Goal: Information Seeking & Learning: Check status

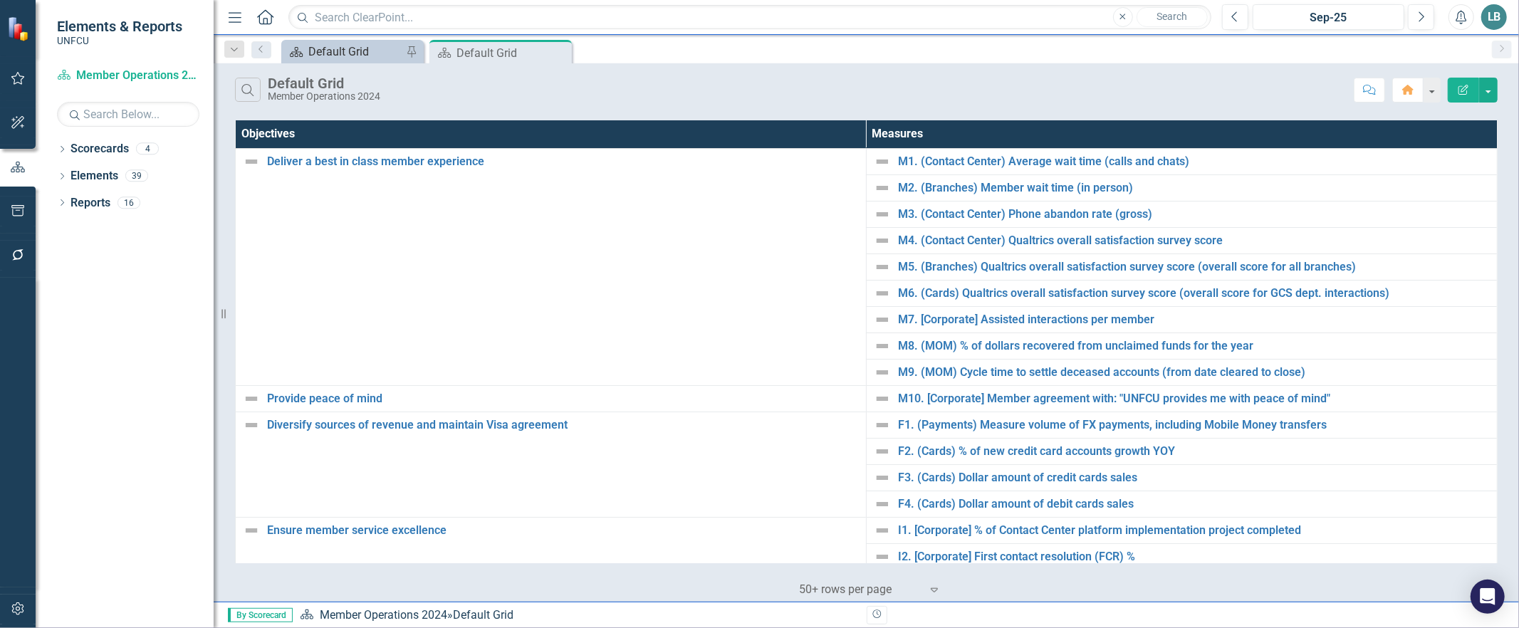
click at [325, 56] on div "Default Grid" at bounding box center [355, 52] width 94 height 18
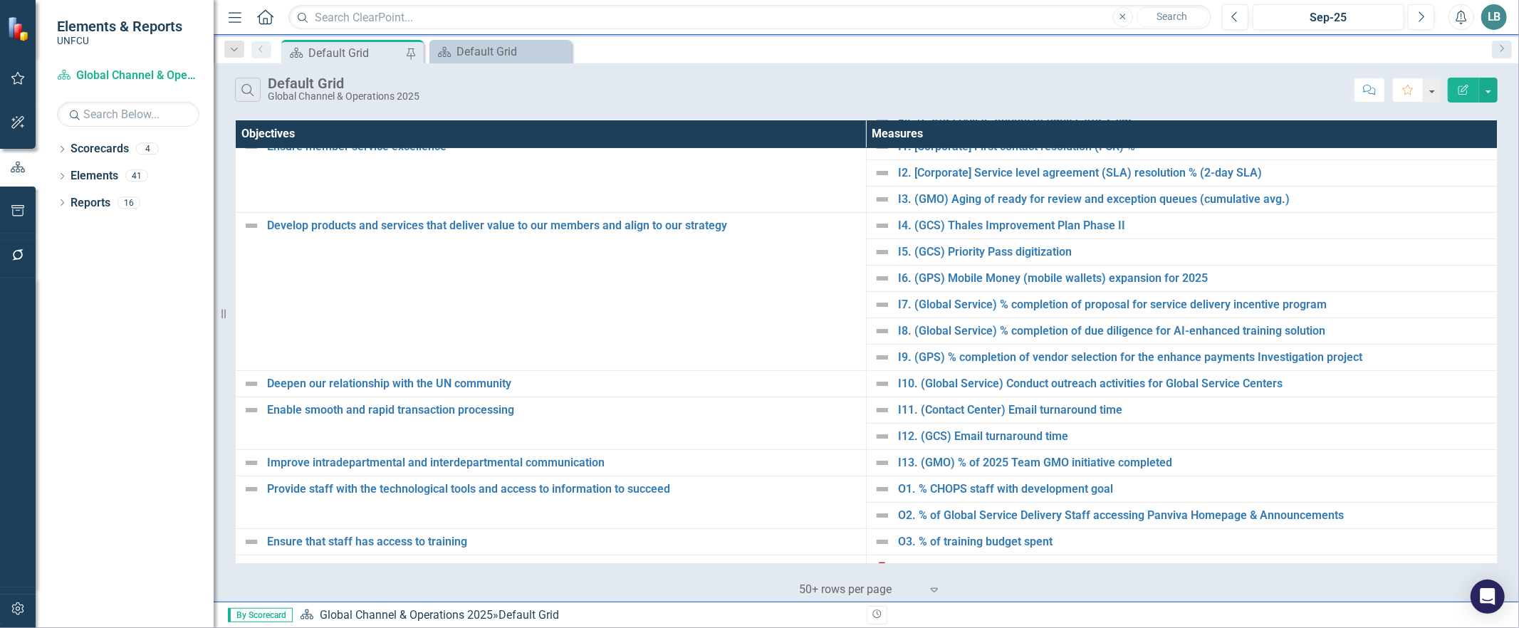
scroll to position [386, 0]
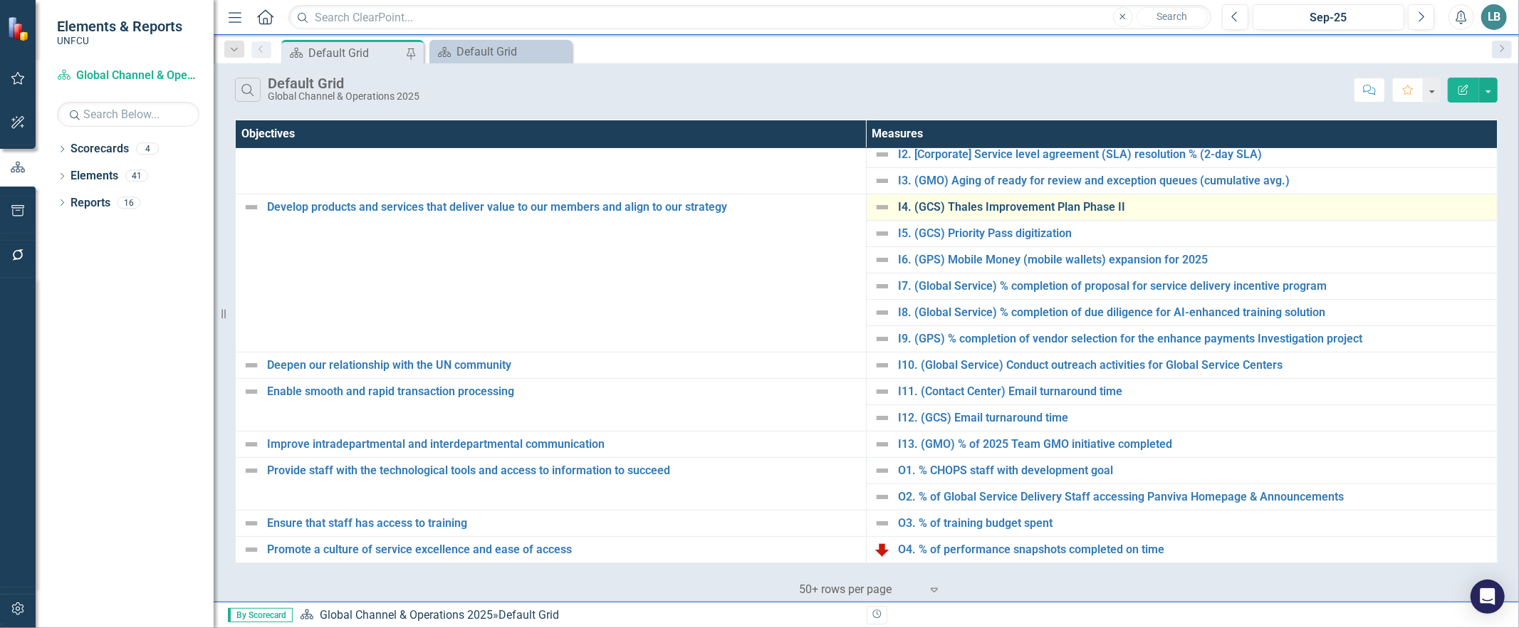
click at [984, 202] on link "I4. (GCS) Thales Improvement Plan Phase II" at bounding box center [1194, 207] width 592 height 13
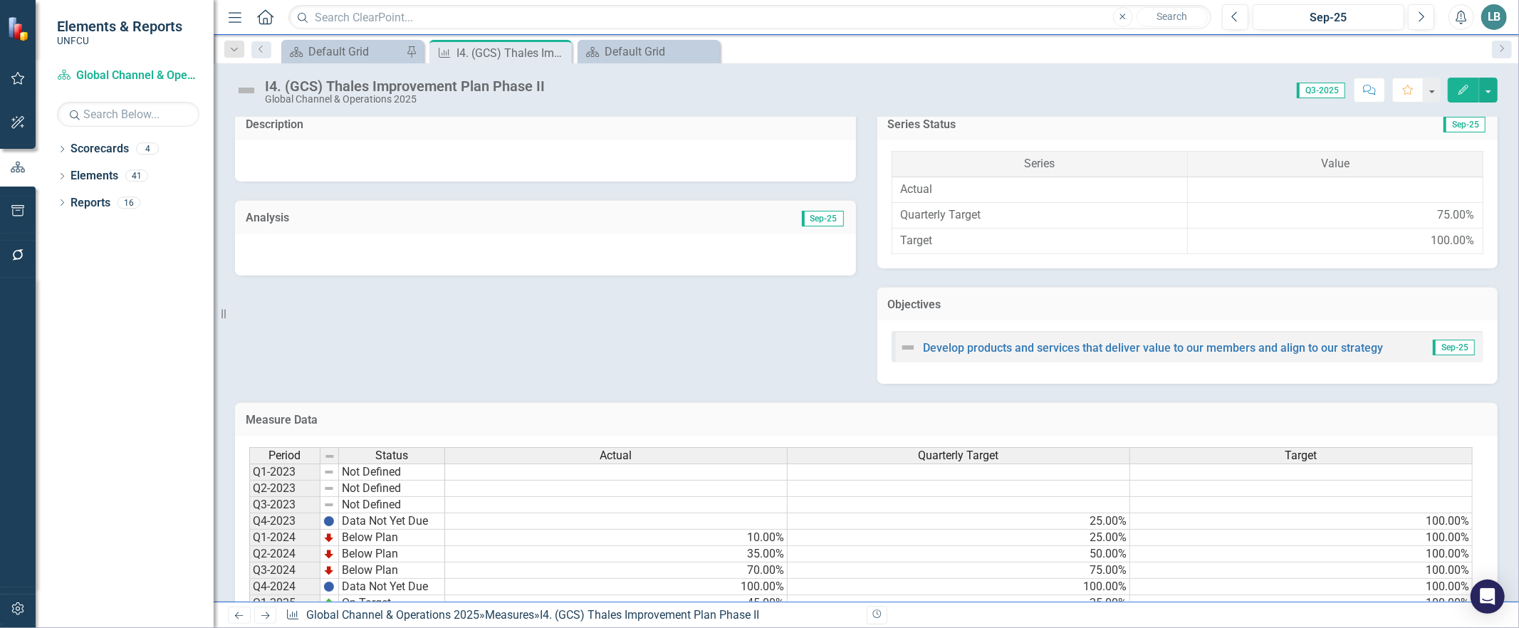
scroll to position [405, 0]
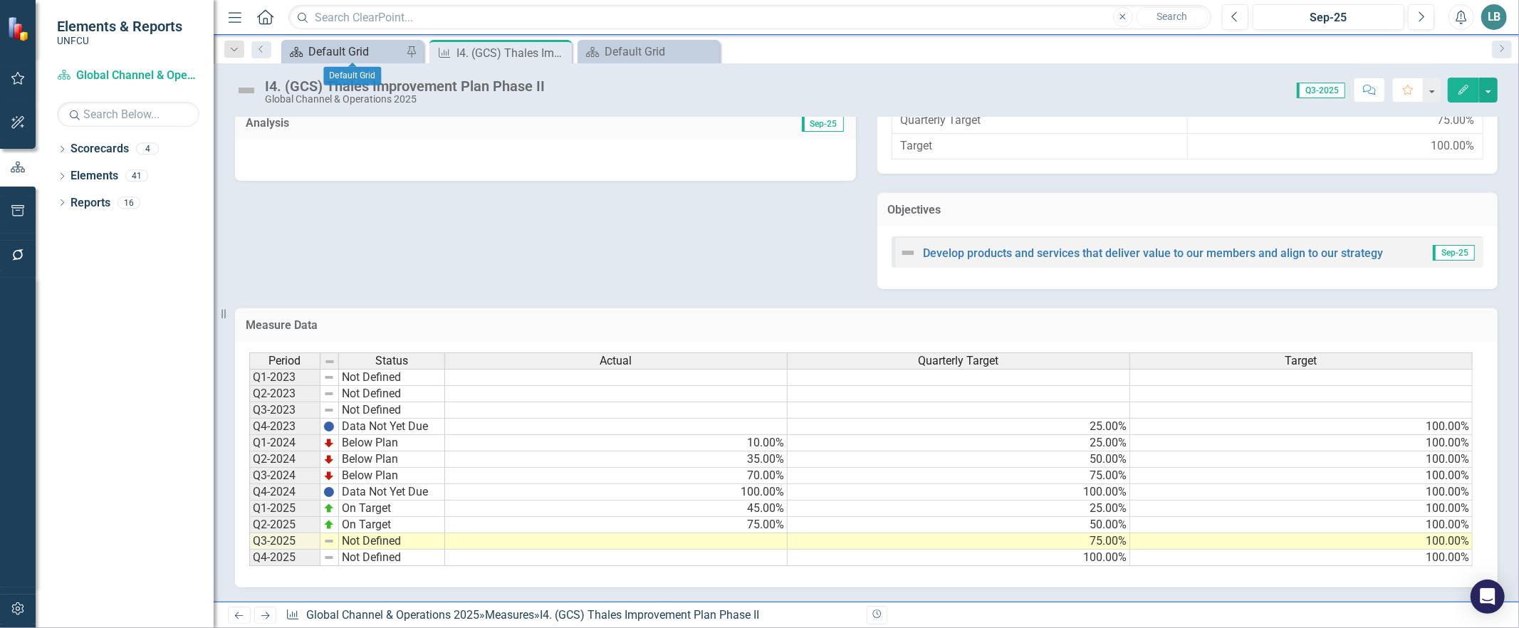
click at [368, 47] on div "Default Grid" at bounding box center [355, 52] width 94 height 18
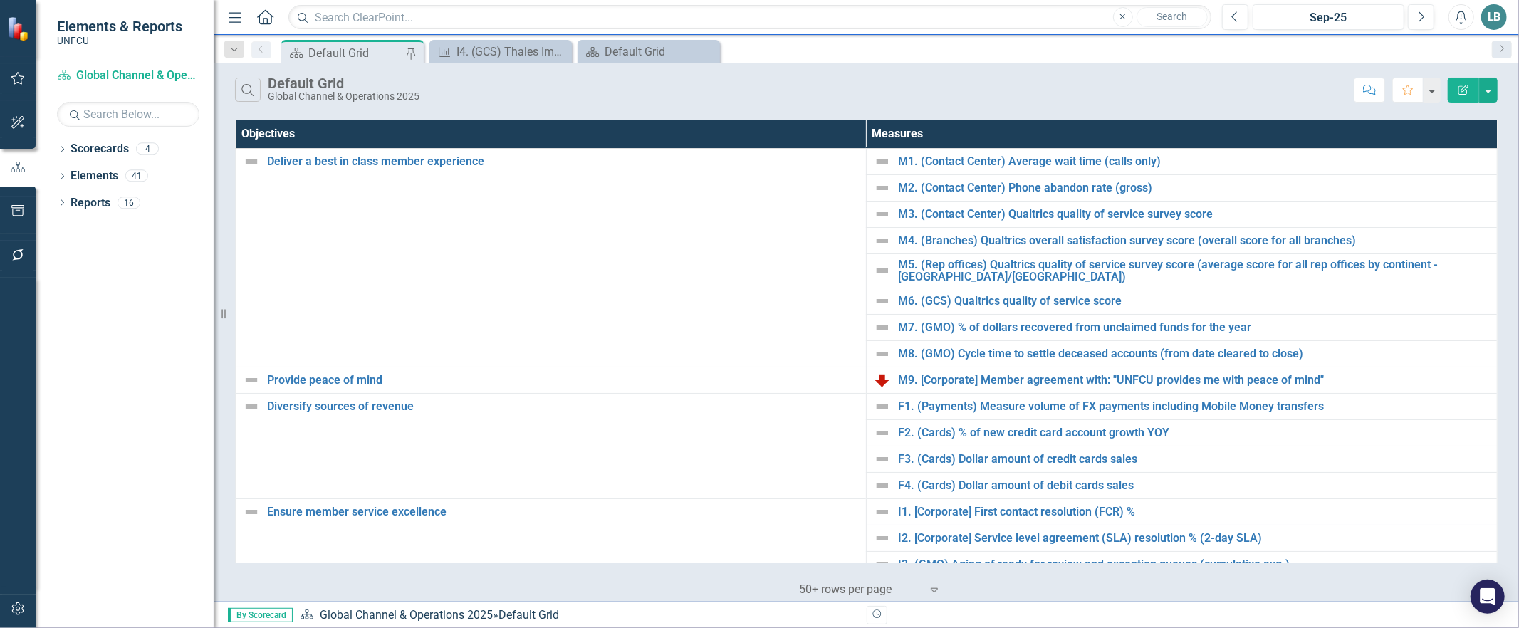
scroll to position [386, 0]
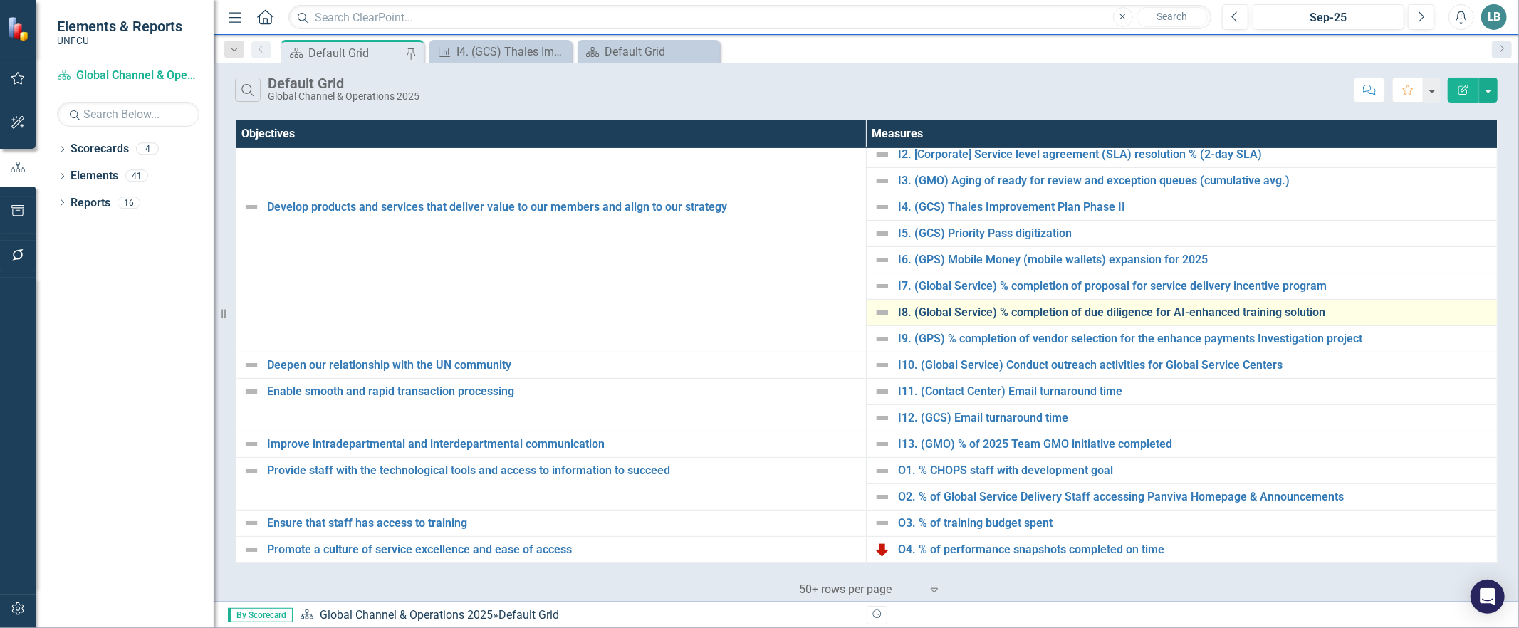
click at [959, 316] on link "I8. (Global Service) % completion of due diligence for AI-enhanced training sol…" at bounding box center [1194, 312] width 592 height 13
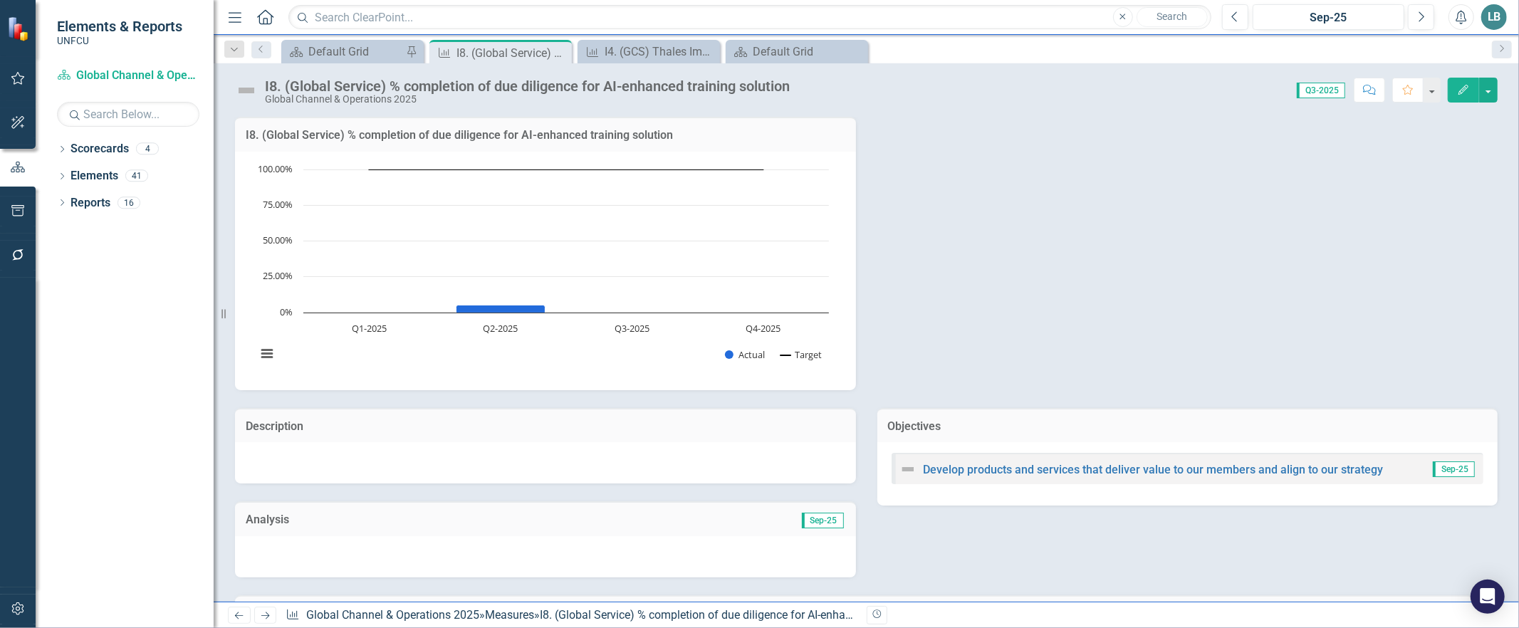
scroll to position [296, 0]
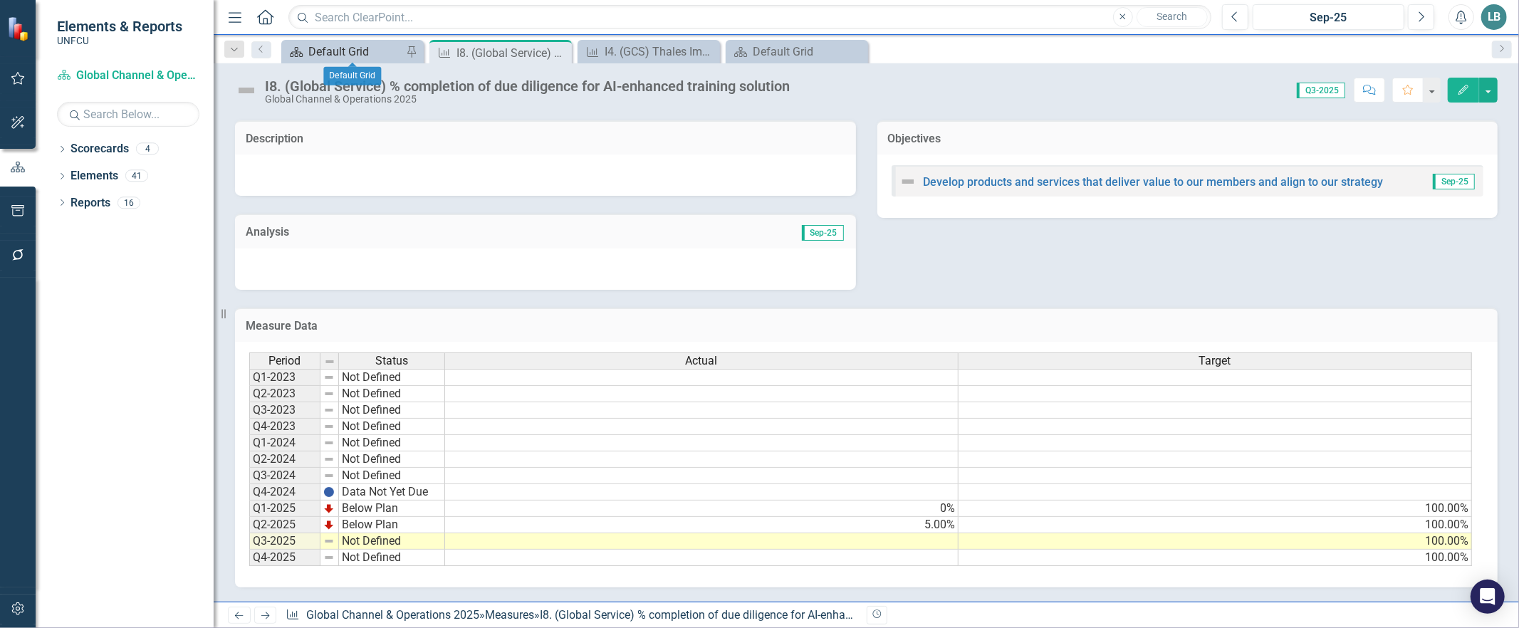
click at [360, 51] on div "Default Grid" at bounding box center [355, 52] width 94 height 18
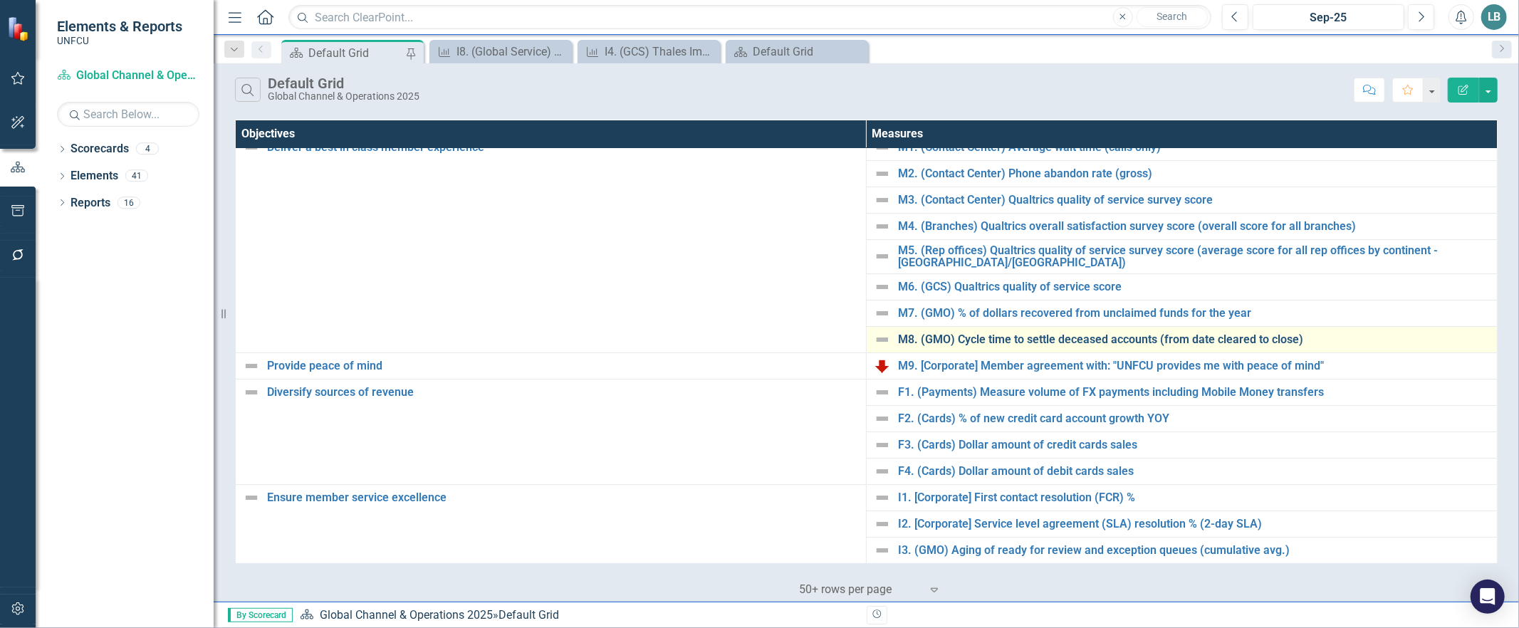
scroll to position [386, 0]
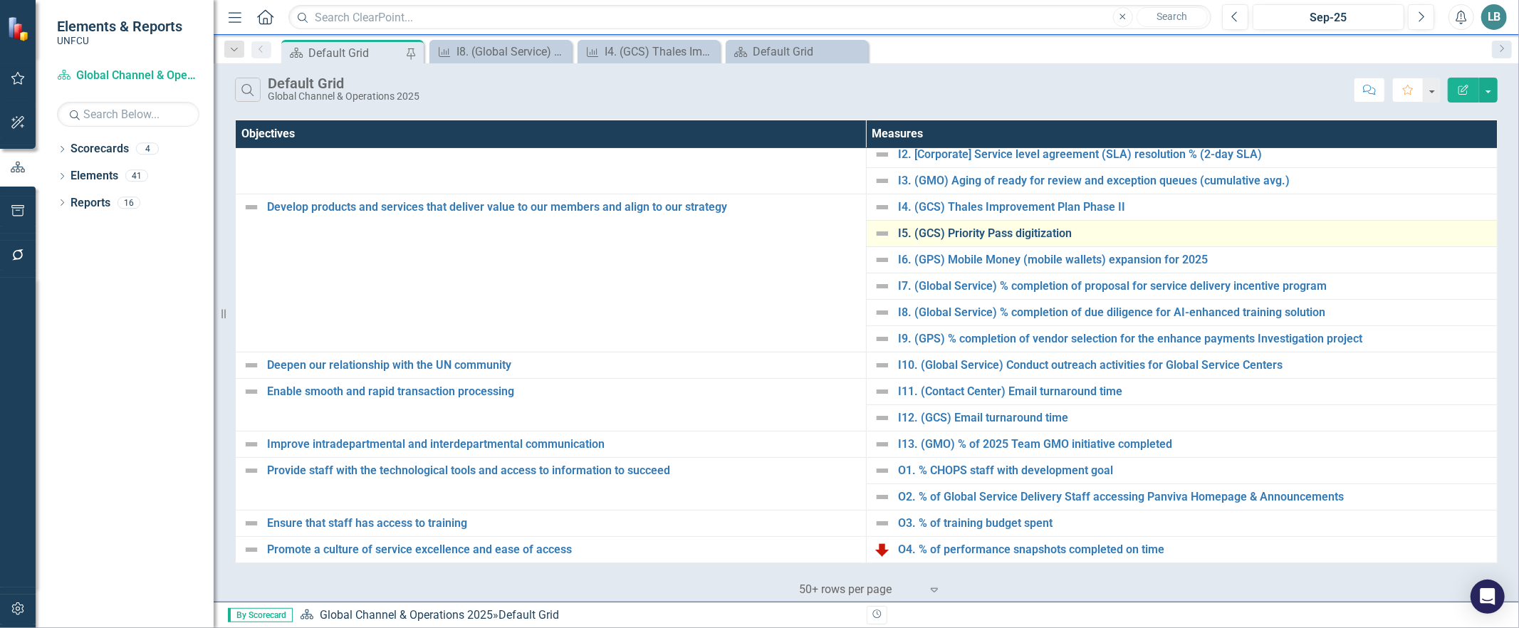
click at [942, 236] on link "I5. (GCS) Priority Pass digitization" at bounding box center [1194, 233] width 592 height 13
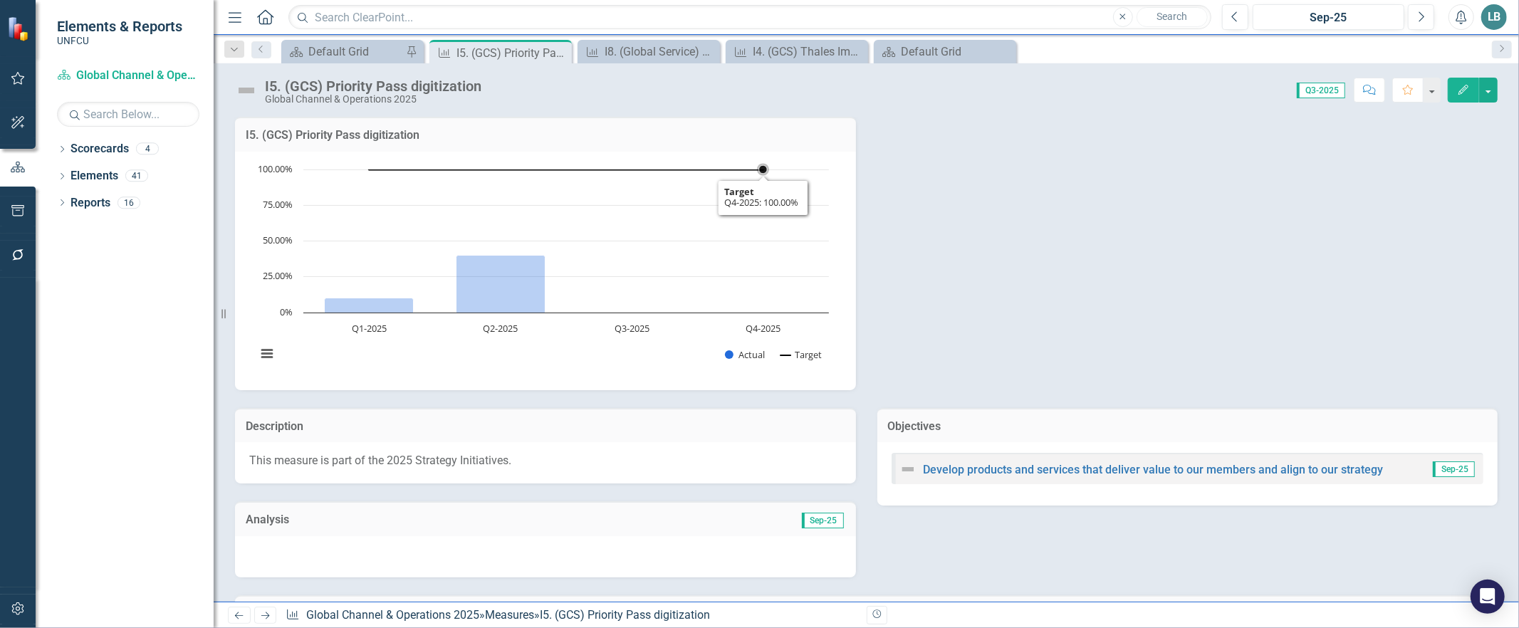
scroll to position [296, 0]
